Goal: Information Seeking & Learning: Find contact information

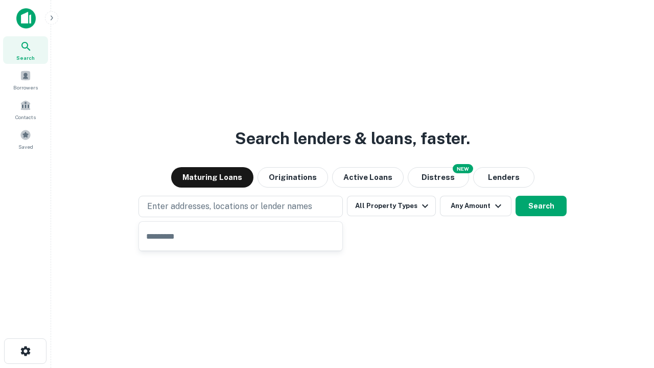
type input "**********"
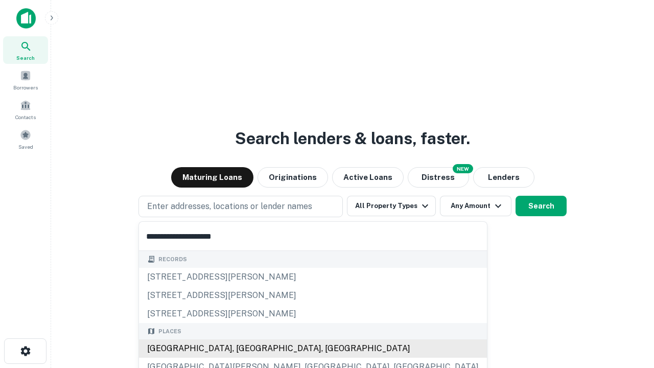
click at [244, 348] on div "[GEOGRAPHIC_DATA], [GEOGRAPHIC_DATA], [GEOGRAPHIC_DATA]" at bounding box center [313, 348] width 348 height 18
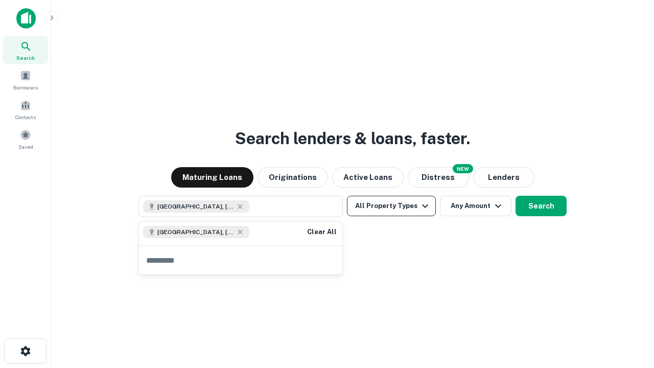
click at [391, 206] on button "All Property Types" at bounding box center [391, 206] width 89 height 20
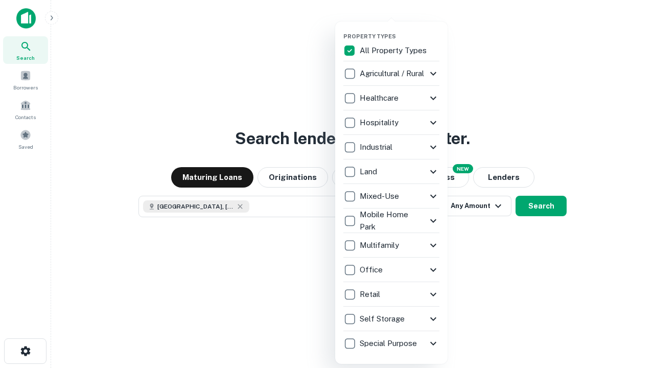
click at [399, 30] on button "button" at bounding box center [399, 30] width 112 height 1
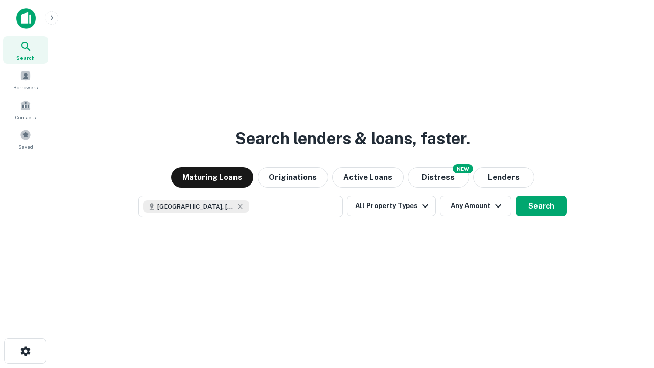
scroll to position [16, 0]
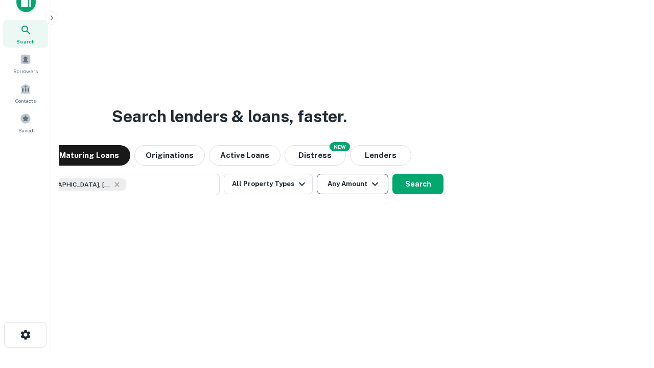
click at [317, 174] on button "Any Amount" at bounding box center [353, 184] width 72 height 20
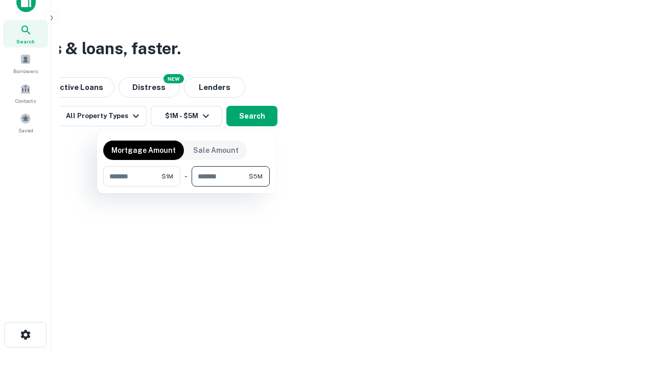
type input "*******"
click at [186, 186] on button "button" at bounding box center [186, 186] width 167 height 1
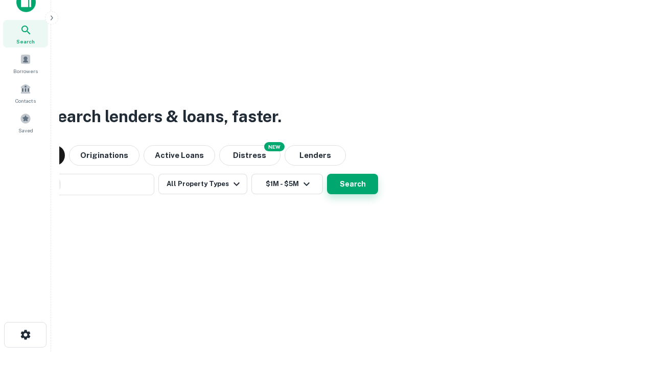
click at [327, 174] on button "Search" at bounding box center [352, 184] width 51 height 20
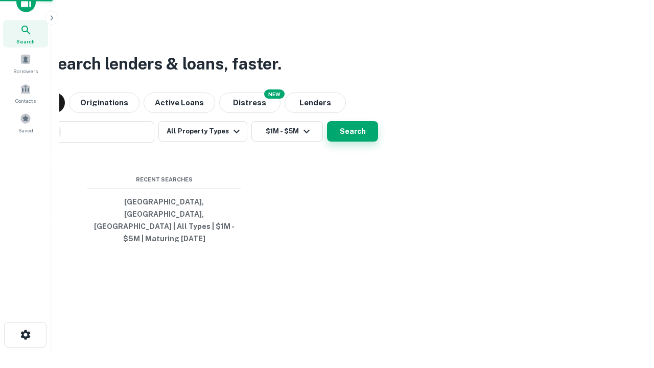
scroll to position [33, 289]
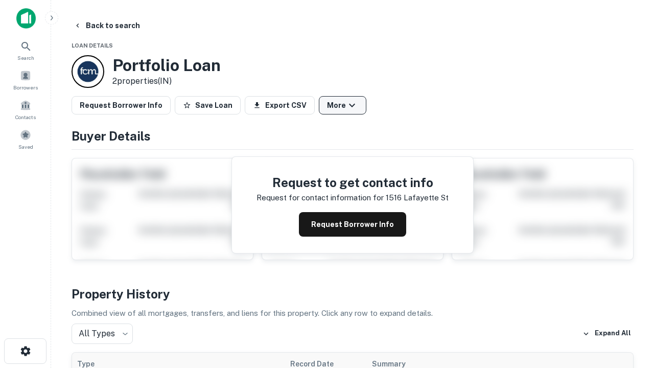
click at [342, 105] on button "More" at bounding box center [343, 105] width 48 height 18
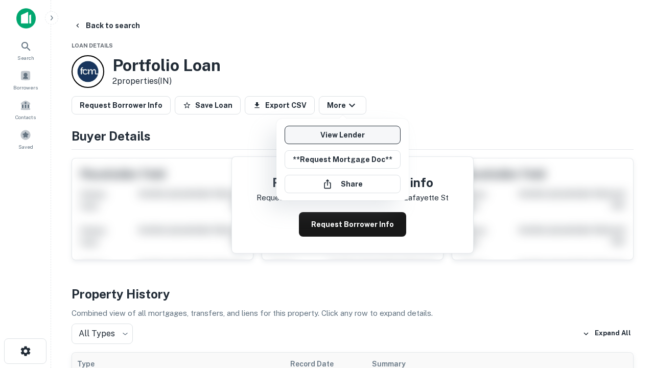
click at [342, 135] on link "View Lender" at bounding box center [342, 135] width 116 height 18
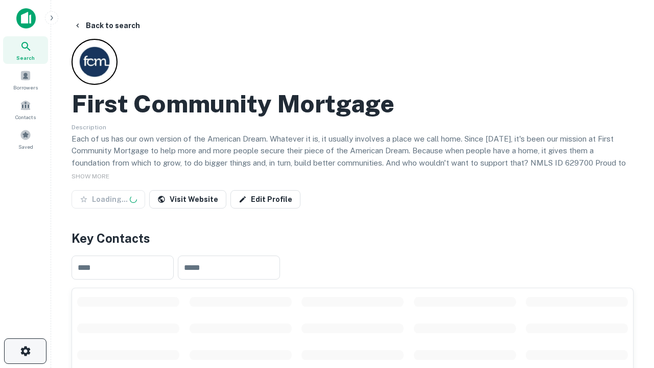
click at [25, 351] on icon "button" at bounding box center [25, 351] width 12 height 12
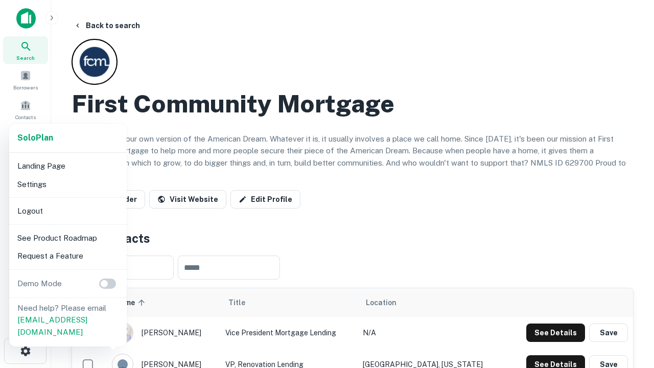
click at [67, 210] on li "Logout" at bounding box center [67, 211] width 109 height 18
